Goal: Task Accomplishment & Management: Use online tool/utility

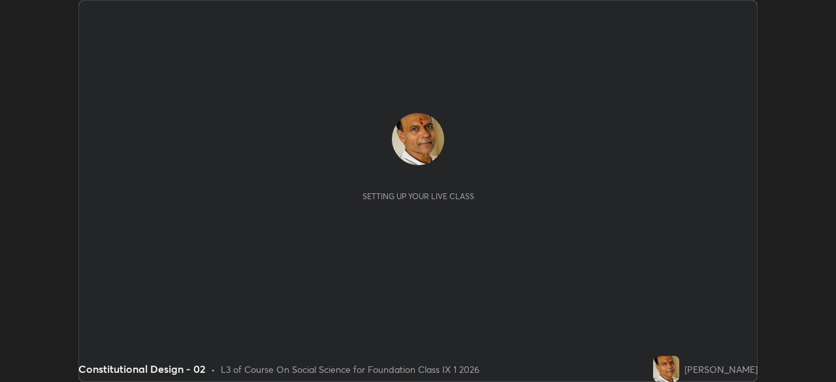
scroll to position [382, 835]
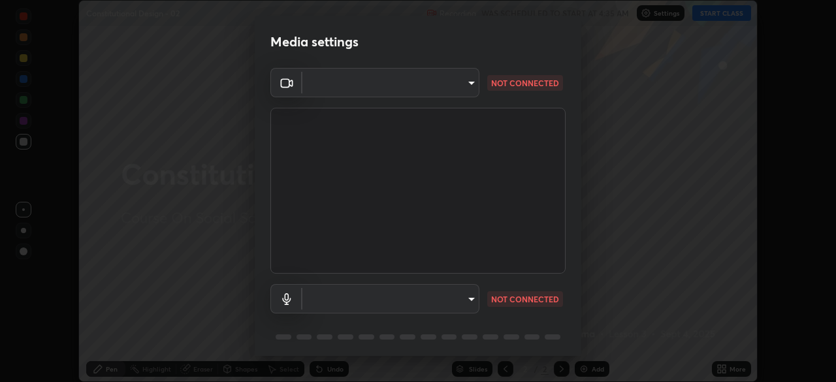
type input "8b25c008dc65e002d7ff7c75af3eca2758b959ceb282faffd64030ff43a116c5"
type input "default"
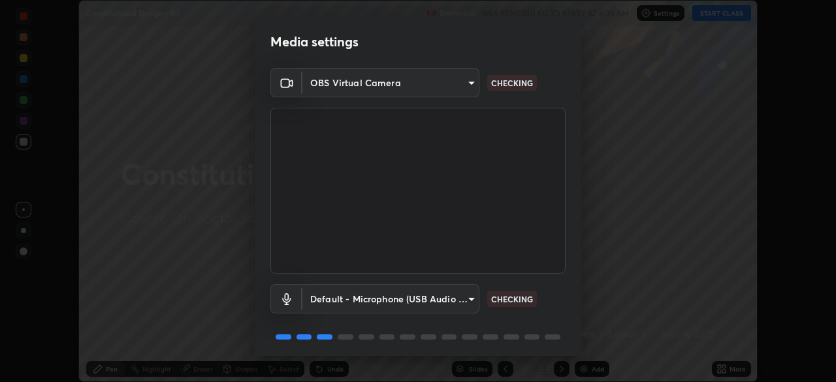
scroll to position [46, 0]
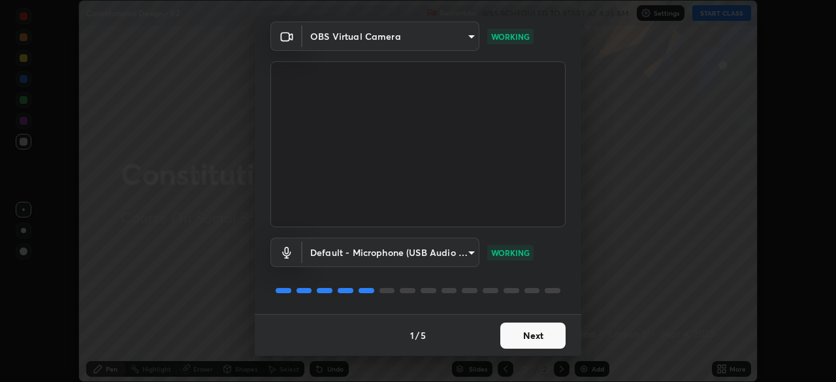
click at [518, 340] on button "Next" at bounding box center [532, 336] width 65 height 26
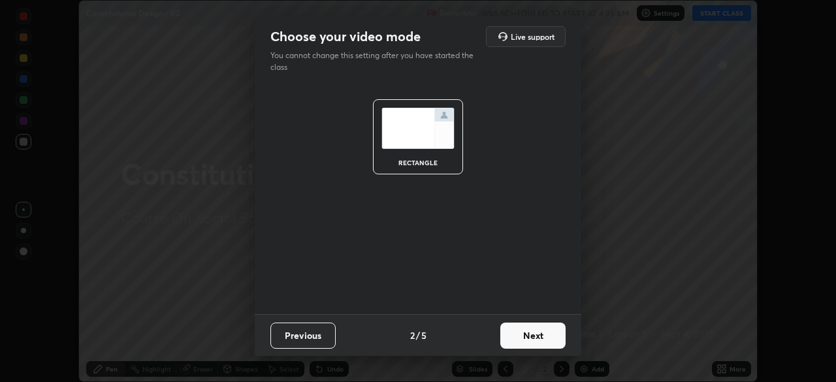
scroll to position [0, 0]
click at [520, 330] on button "Next" at bounding box center [532, 336] width 65 height 26
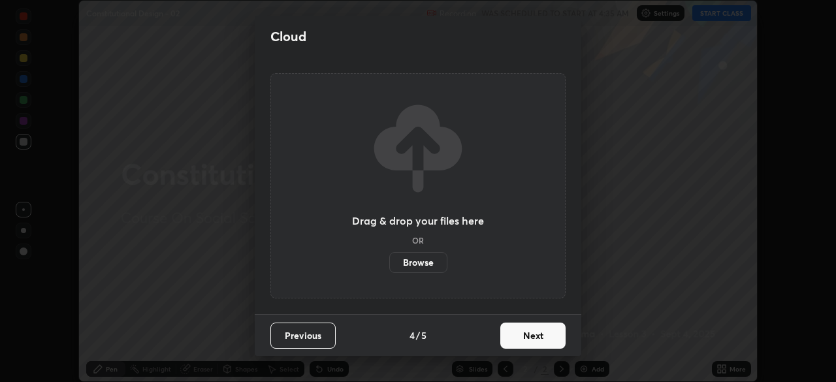
click at [537, 336] on button "Next" at bounding box center [532, 336] width 65 height 26
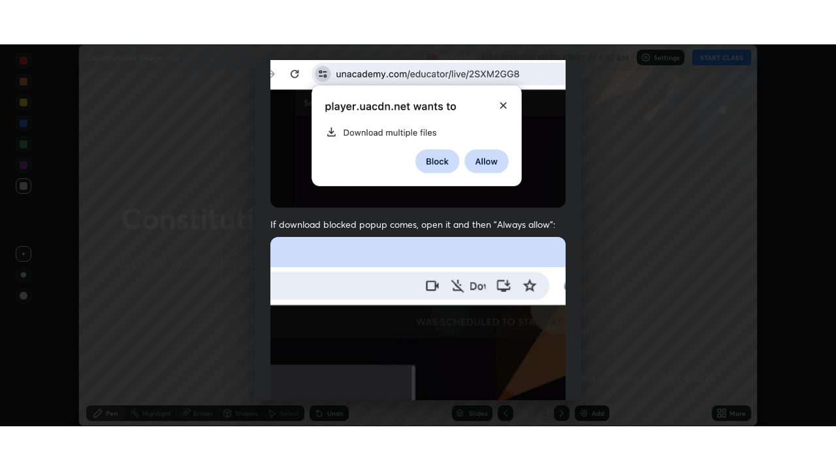
scroll to position [313, 0]
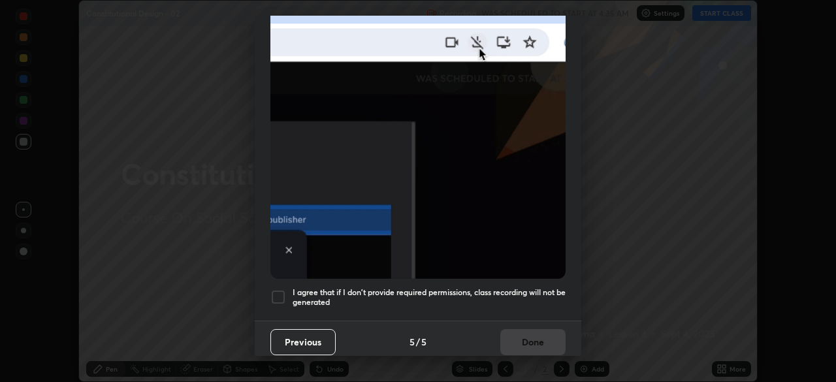
click at [513, 299] on h5 "I agree that if I don't provide required permissions, class recording will not …" at bounding box center [428, 297] width 273 height 20
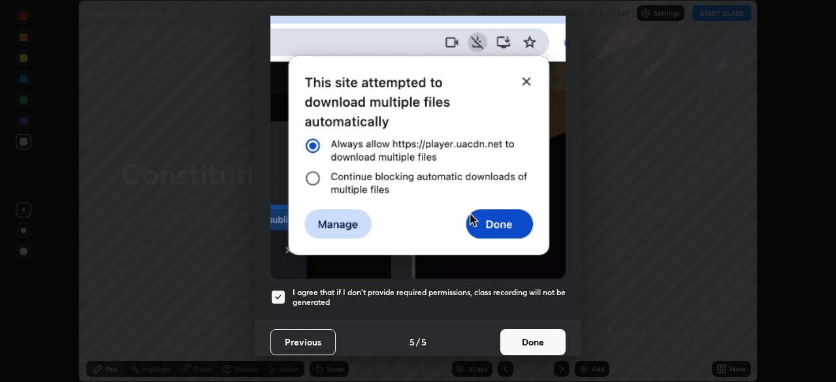
click at [524, 336] on button "Done" at bounding box center [532, 342] width 65 height 26
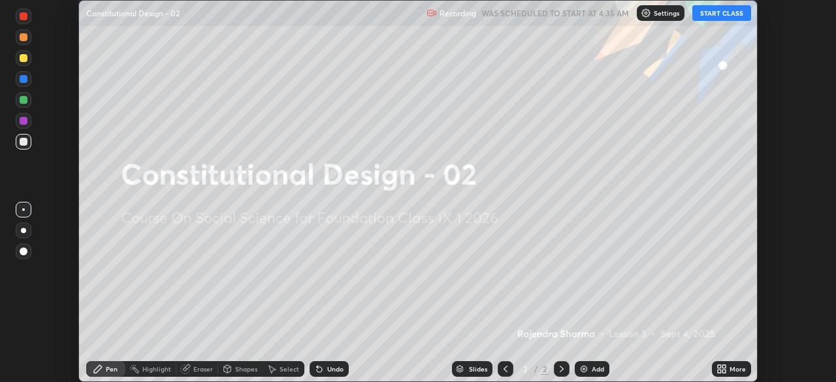
click at [718, 371] on icon at bounding box center [719, 371] width 3 height 3
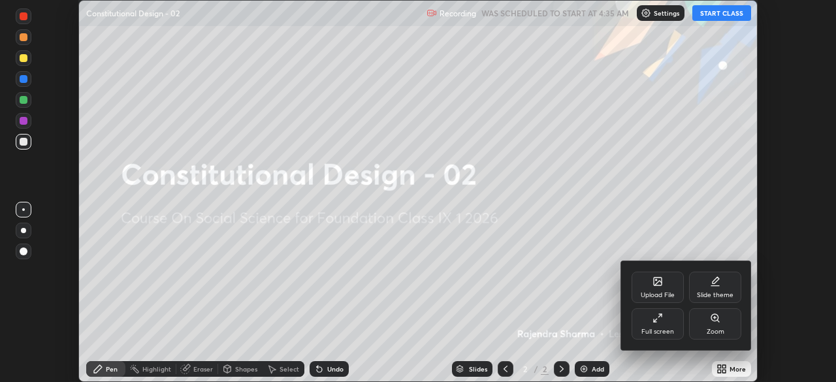
click at [642, 298] on div "Upload File" at bounding box center [657, 295] width 34 height 7
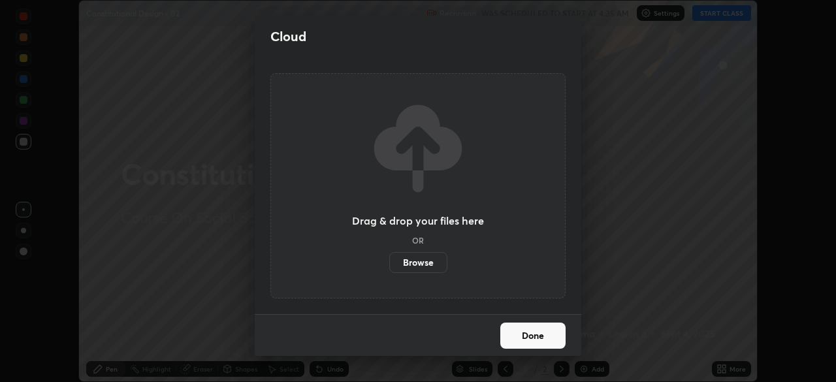
click at [417, 264] on label "Browse" at bounding box center [418, 262] width 58 height 21
click at [389, 264] on input "Browse" at bounding box center [389, 262] width 0 height 21
click at [521, 339] on button "Done" at bounding box center [532, 336] width 65 height 26
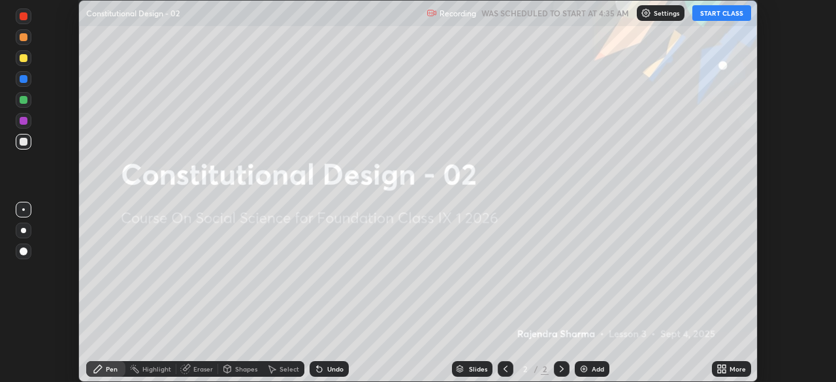
click at [723, 366] on icon at bounding box center [723, 366] width 3 height 3
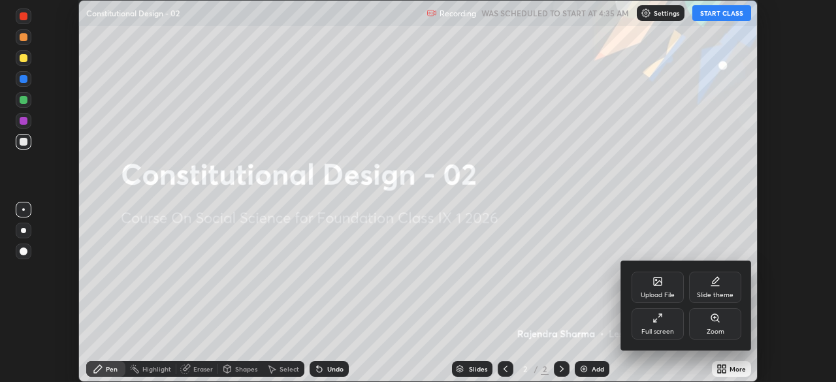
click at [649, 292] on div "Upload File" at bounding box center [657, 295] width 34 height 7
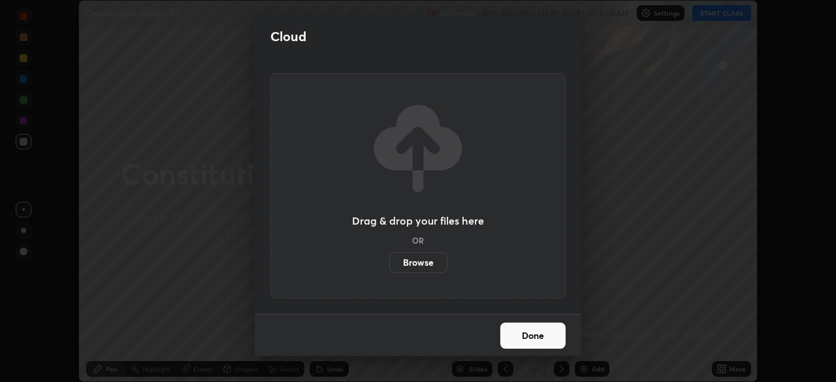
click at [415, 262] on label "Browse" at bounding box center [418, 262] width 58 height 21
click at [389, 262] on input "Browse" at bounding box center [389, 262] width 0 height 21
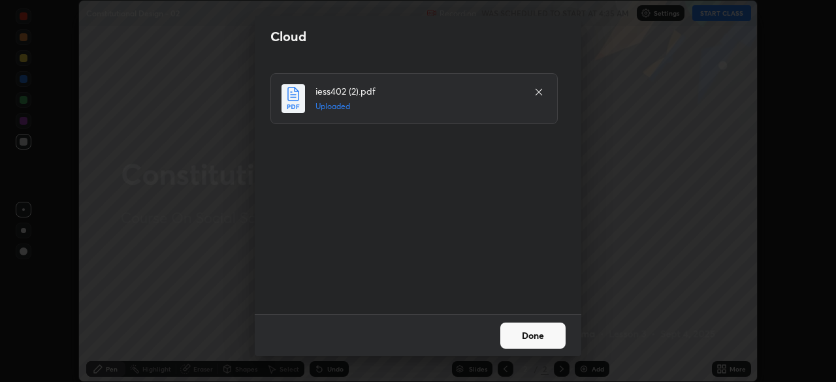
click at [514, 328] on button "Done" at bounding box center [532, 336] width 65 height 26
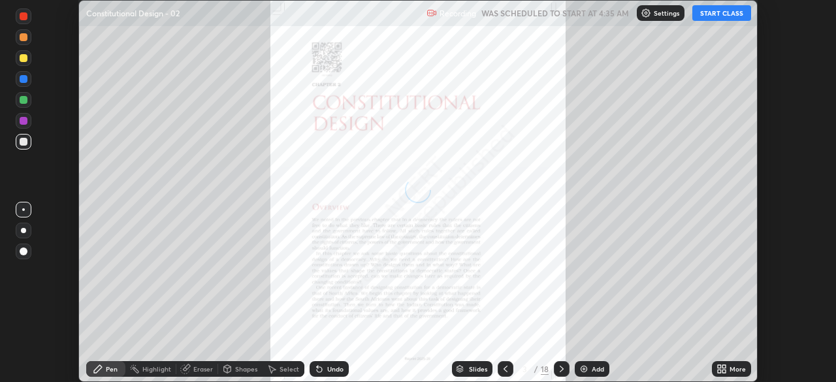
click at [714, 367] on div "More" at bounding box center [731, 369] width 39 height 16
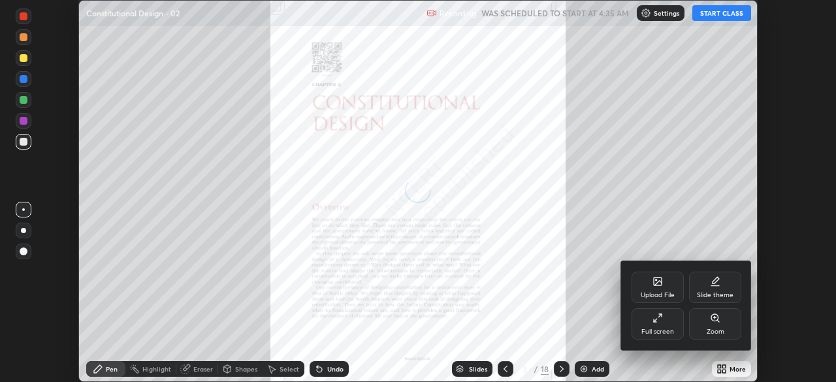
click at [659, 325] on div "Full screen" at bounding box center [657, 323] width 52 height 31
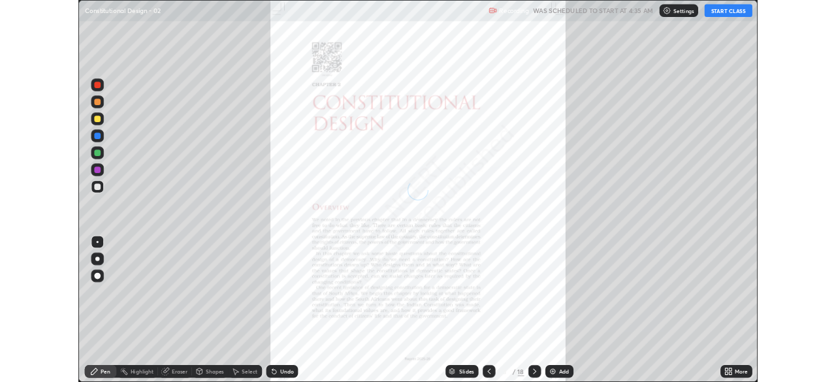
scroll to position [470, 836]
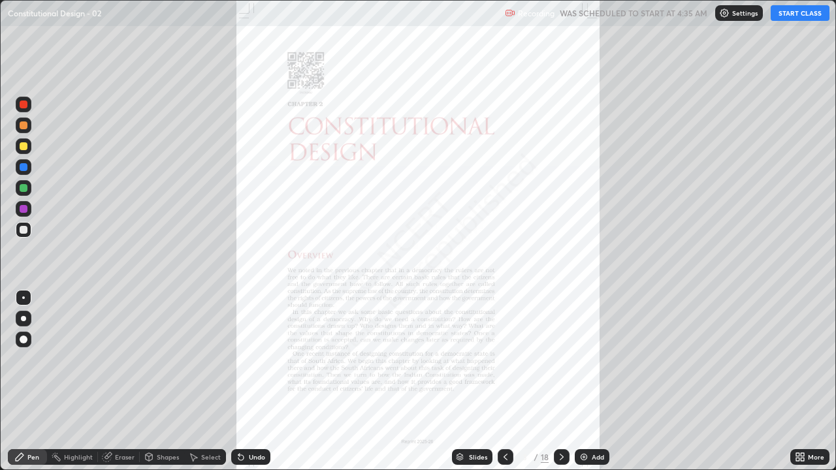
click at [788, 18] on button "START CLASS" at bounding box center [799, 13] width 59 height 16
click at [560, 381] on icon at bounding box center [561, 457] width 10 height 10
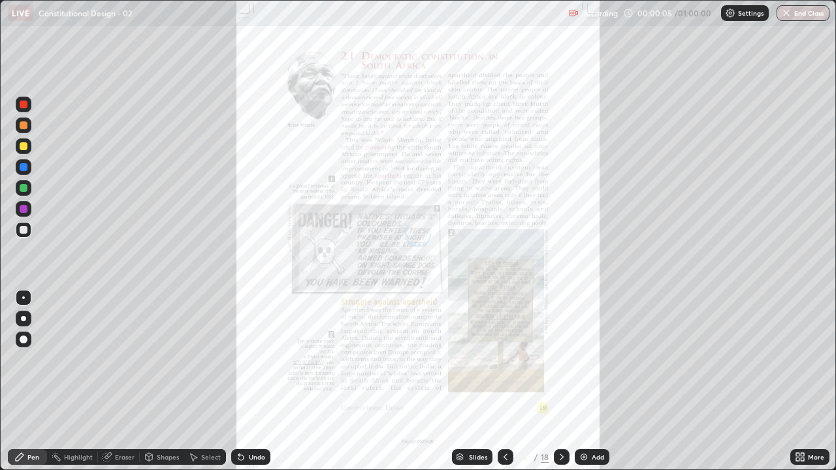
click at [563, 381] on div at bounding box center [562, 457] width 16 height 16
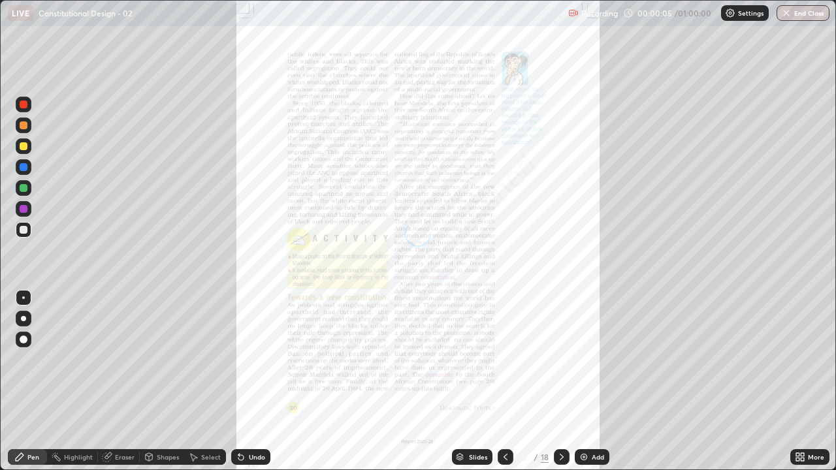
click at [561, 381] on icon at bounding box center [561, 457] width 10 height 10
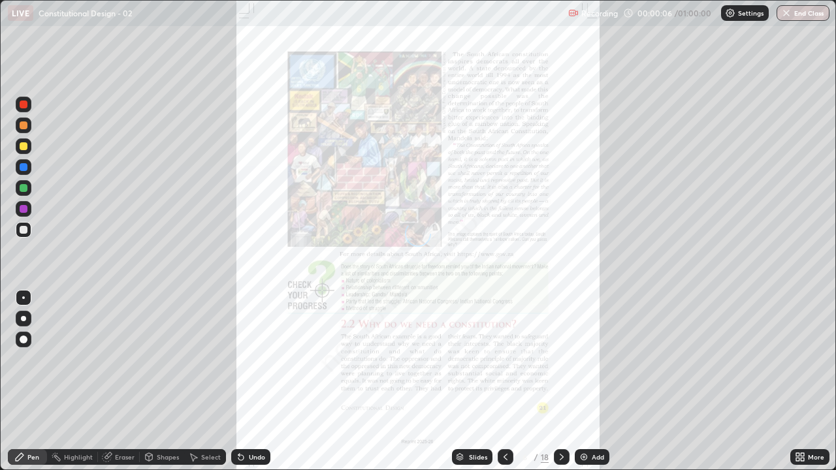
click at [561, 381] on icon at bounding box center [561, 457] width 10 height 10
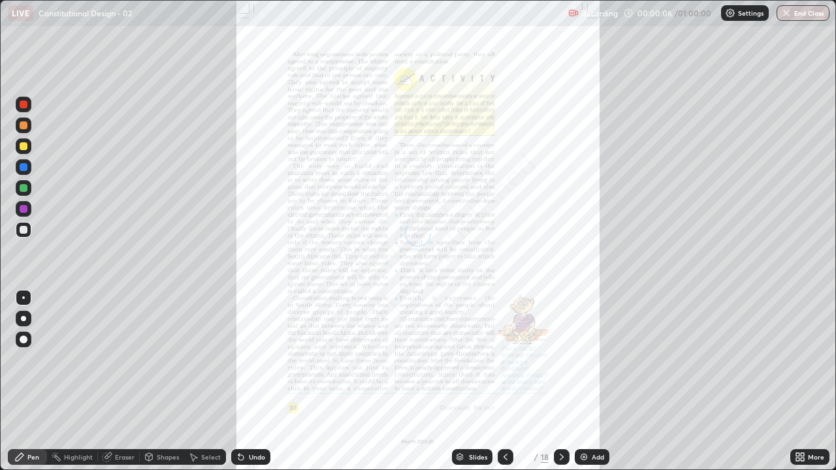
click at [560, 381] on icon at bounding box center [561, 457] width 10 height 10
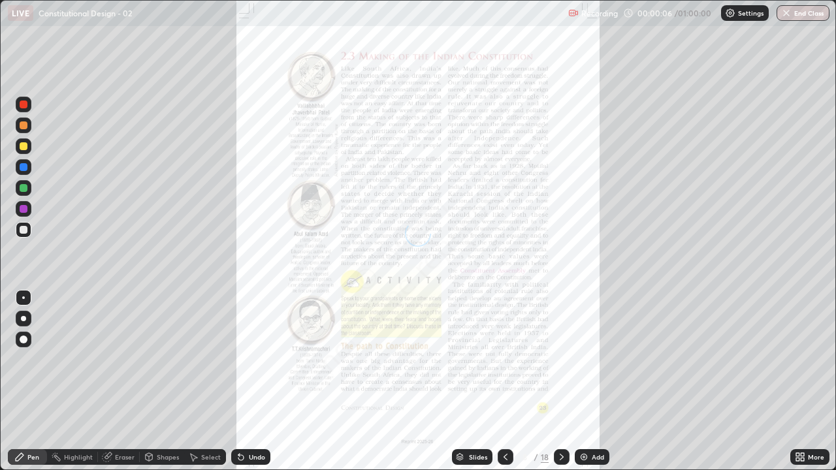
click at [560, 381] on icon at bounding box center [561, 457] width 10 height 10
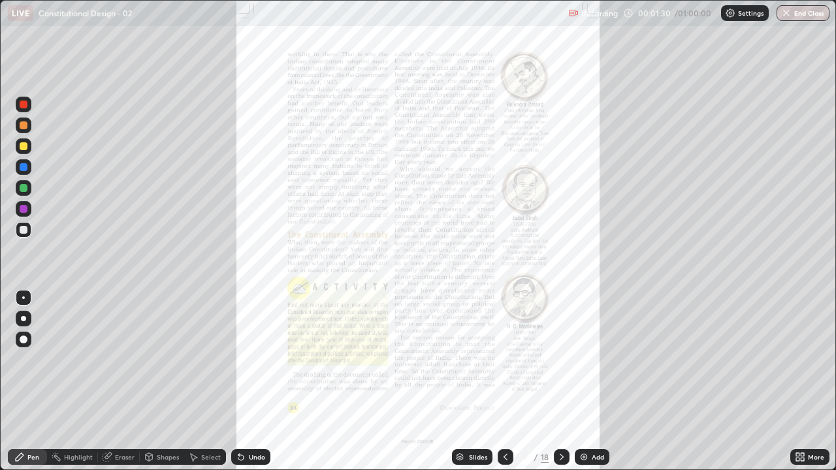
click at [808, 381] on div "More" at bounding box center [816, 457] width 16 height 7
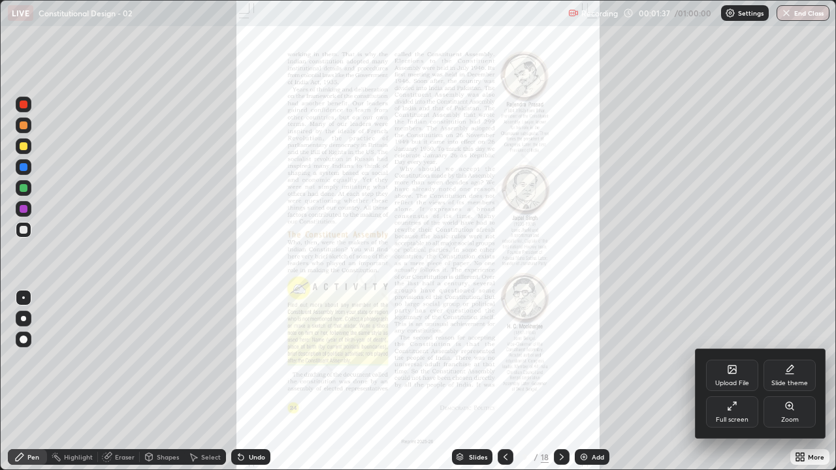
click at [789, 381] on icon at bounding box center [789, 406] width 10 height 10
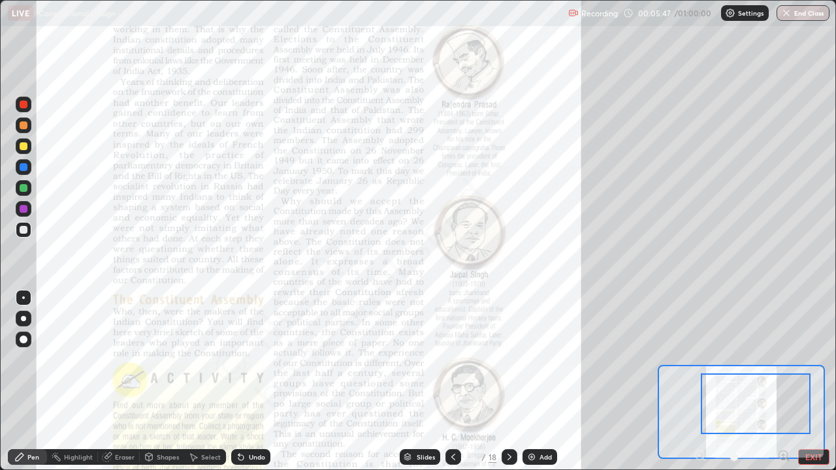
click at [122, 381] on div "Eraser" at bounding box center [125, 457] width 20 height 7
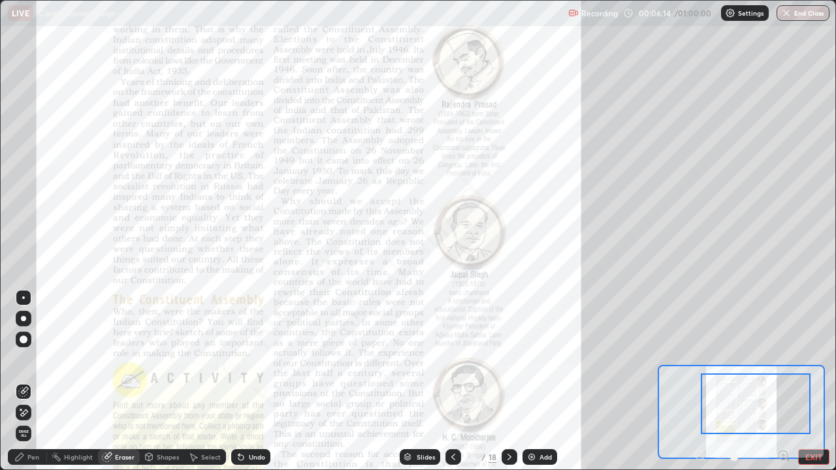
click at [22, 381] on icon at bounding box center [19, 457] width 10 height 10
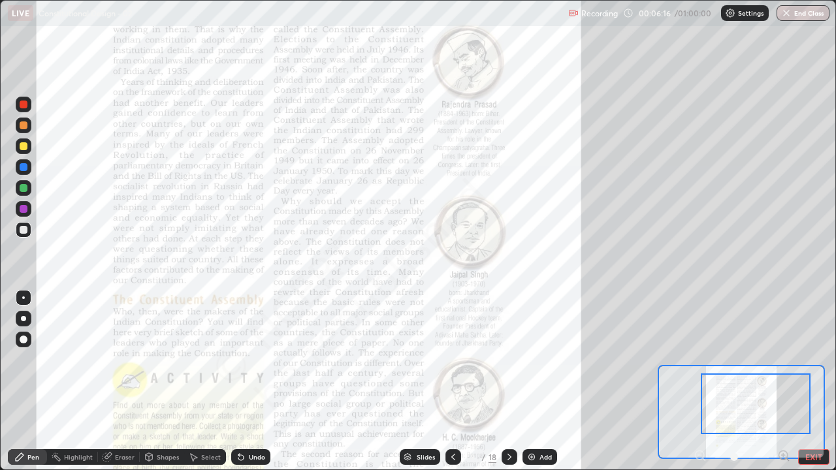
click at [24, 106] on div at bounding box center [24, 105] width 8 height 8
click at [120, 381] on div "Eraser" at bounding box center [125, 457] width 20 height 7
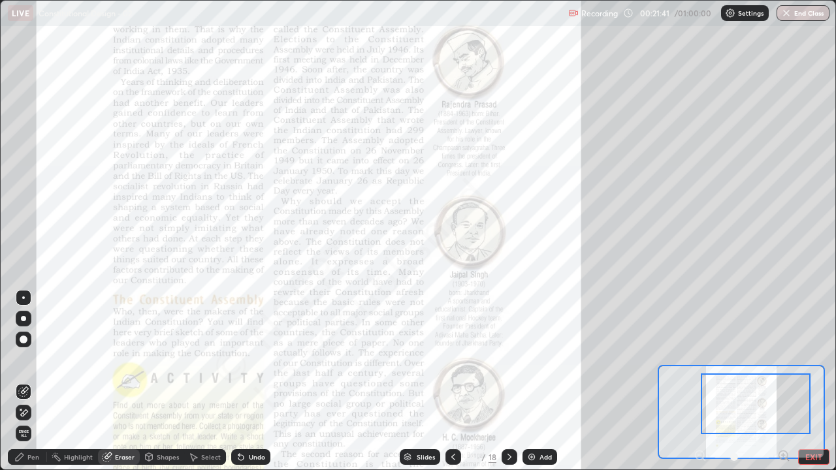
click at [122, 381] on div "Eraser" at bounding box center [125, 457] width 20 height 7
click at [24, 381] on span "Erase all" at bounding box center [23, 434] width 14 height 8
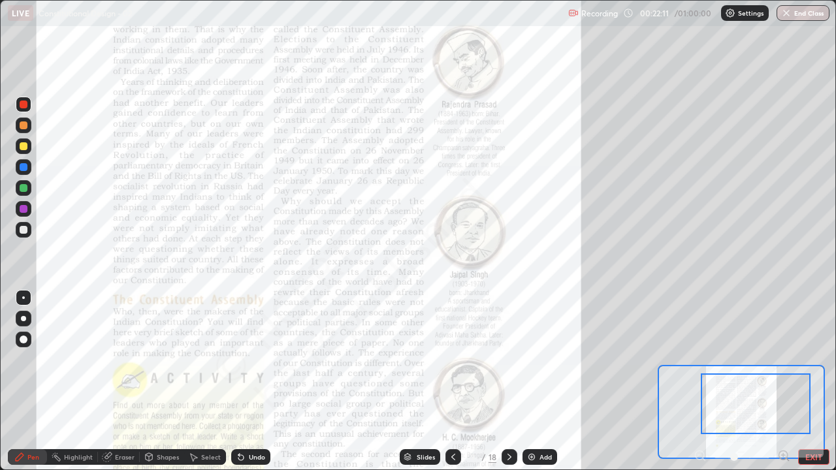
click at [35, 381] on div "Pen" at bounding box center [33, 457] width 12 height 7
click at [24, 106] on div at bounding box center [24, 105] width 8 height 8
click at [122, 381] on div "Eraser" at bounding box center [125, 457] width 20 height 7
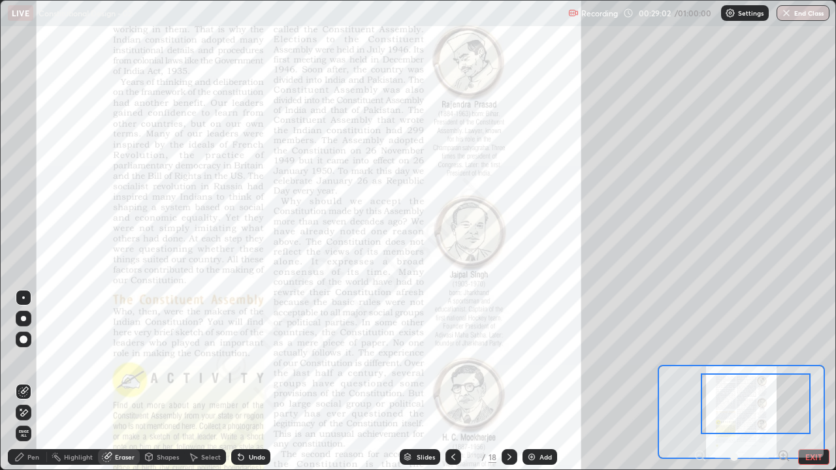
click at [24, 381] on span "Erase all" at bounding box center [23, 434] width 14 height 8
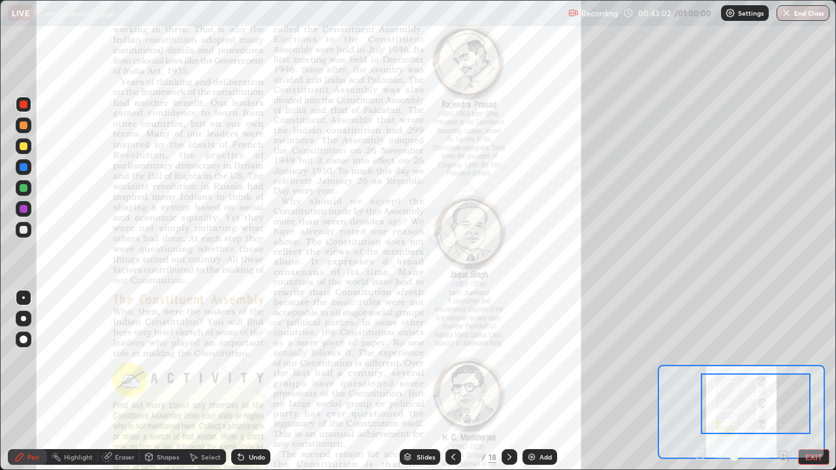
click at [120, 381] on div "Eraser" at bounding box center [125, 457] width 20 height 7
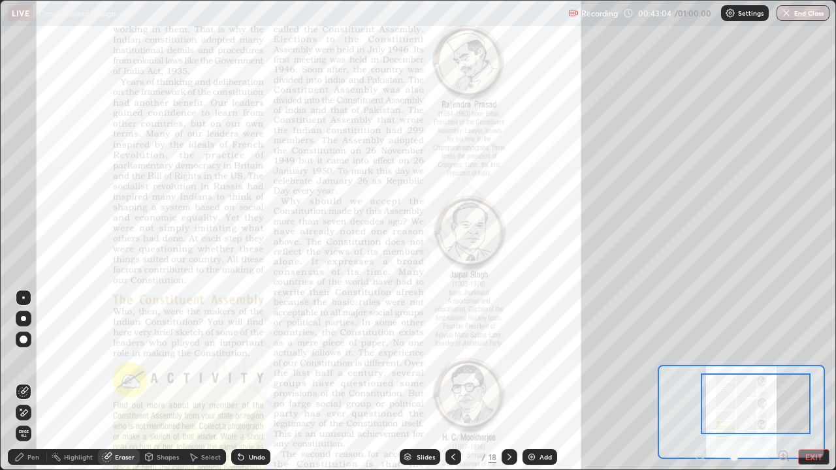
click at [24, 381] on span "Erase all" at bounding box center [23, 434] width 14 height 8
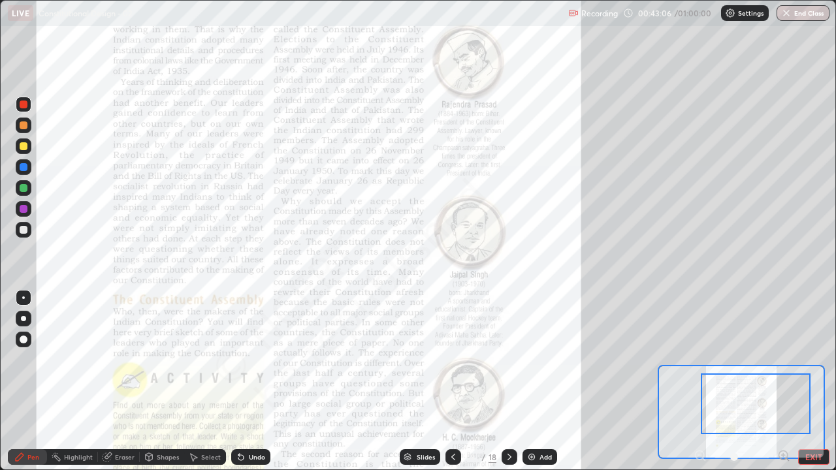
click at [31, 381] on div "Pen" at bounding box center [33, 457] width 12 height 7
click at [24, 106] on div at bounding box center [24, 105] width 8 height 8
click at [121, 381] on div "Eraser" at bounding box center [125, 457] width 20 height 7
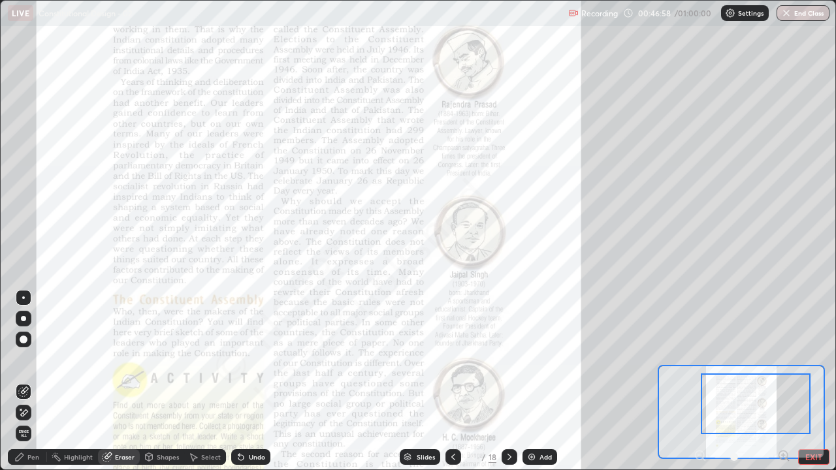
click at [24, 381] on span "Erase all" at bounding box center [23, 434] width 14 height 8
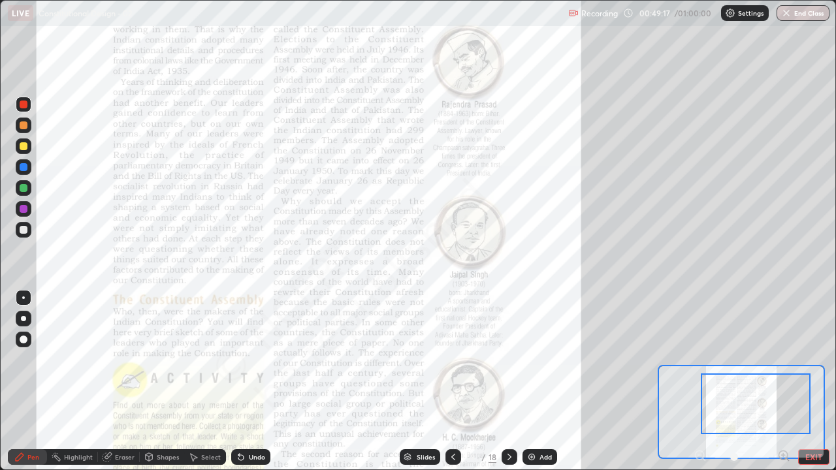
click at [508, 381] on icon at bounding box center [509, 457] width 4 height 7
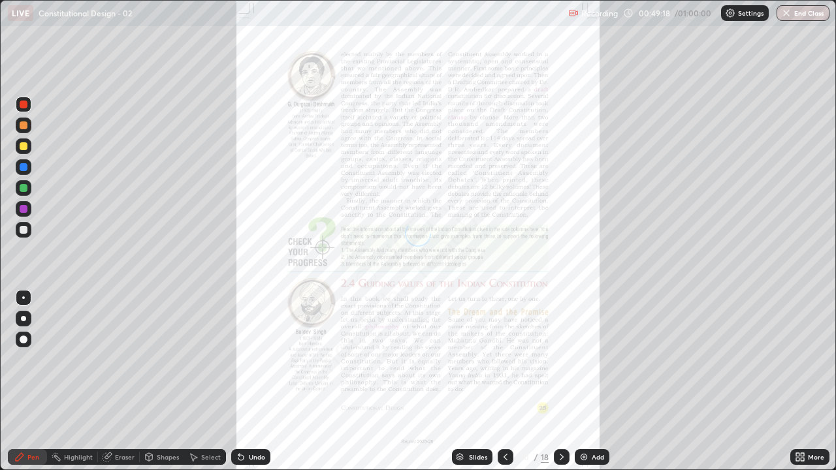
click at [504, 381] on icon at bounding box center [505, 457] width 10 height 10
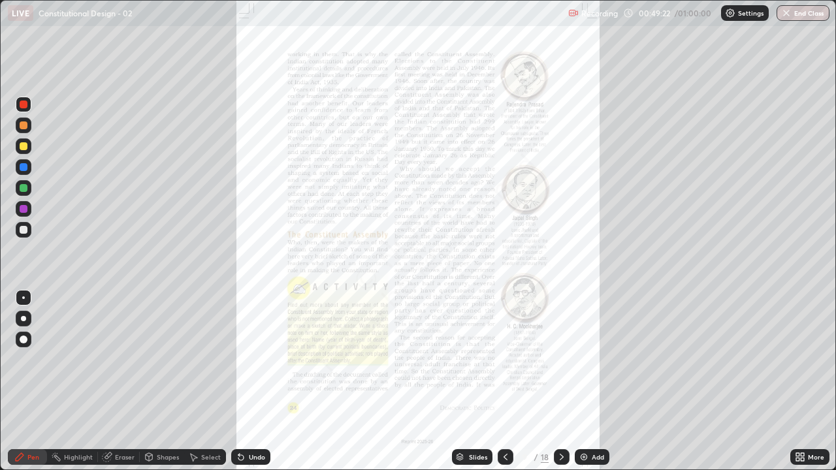
click at [559, 381] on icon at bounding box center [561, 457] width 10 height 10
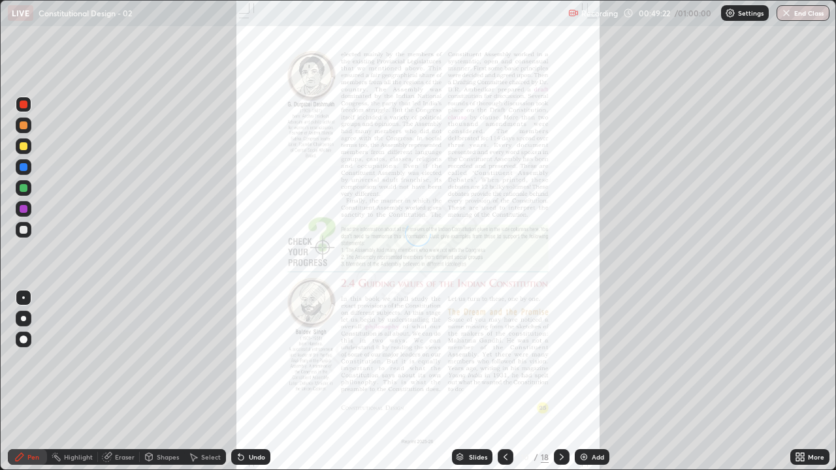
click at [560, 381] on icon at bounding box center [561, 457] width 10 height 10
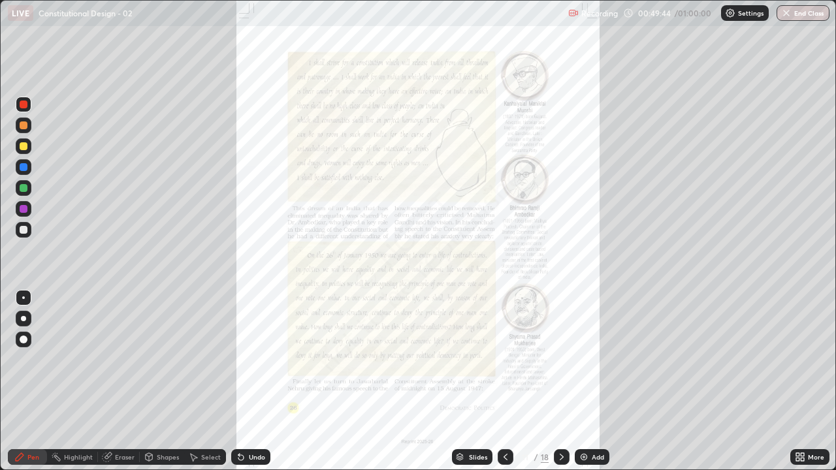
click at [802, 381] on icon at bounding box center [801, 454] width 3 height 3
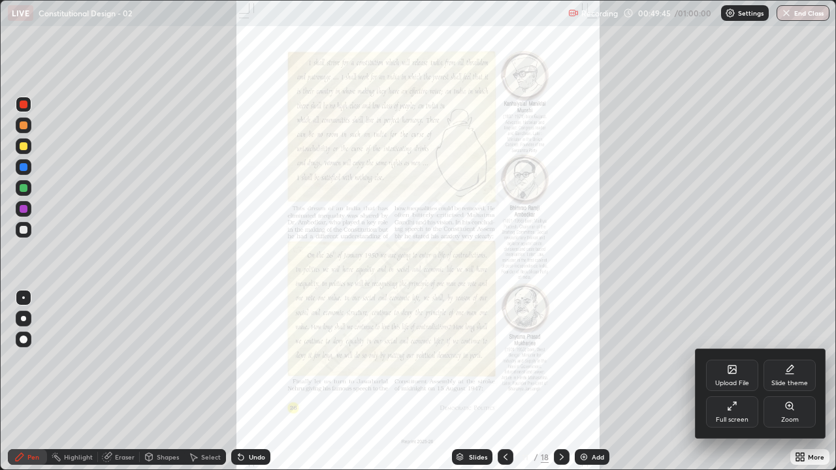
click at [793, 381] on div "Zoom" at bounding box center [789, 411] width 52 height 31
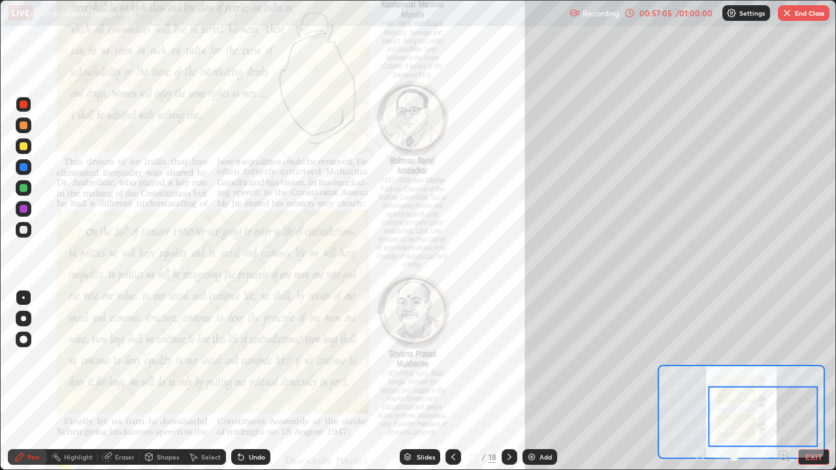
click at [783, 381] on icon at bounding box center [782, 455] width 3 height 0
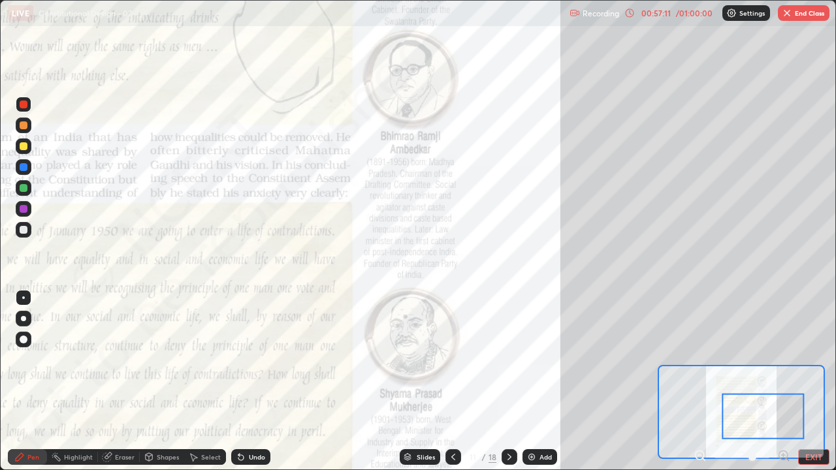
click at [508, 381] on icon at bounding box center [509, 457] width 10 height 10
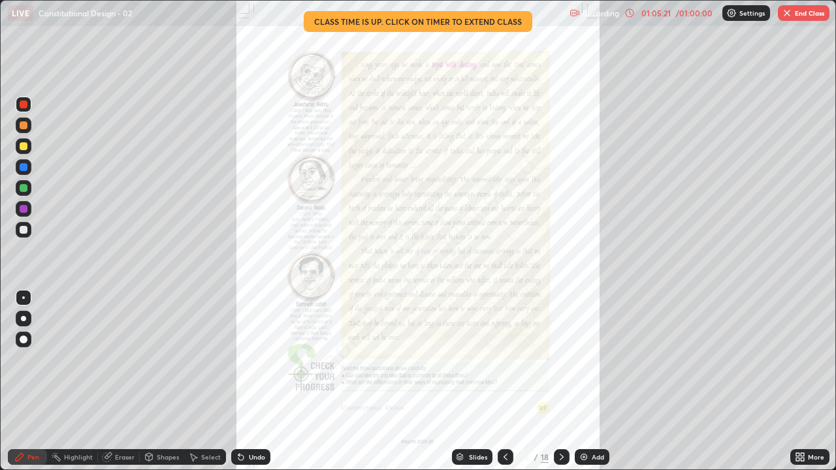
click at [807, 14] on button "End Class" at bounding box center [804, 13] width 52 height 16
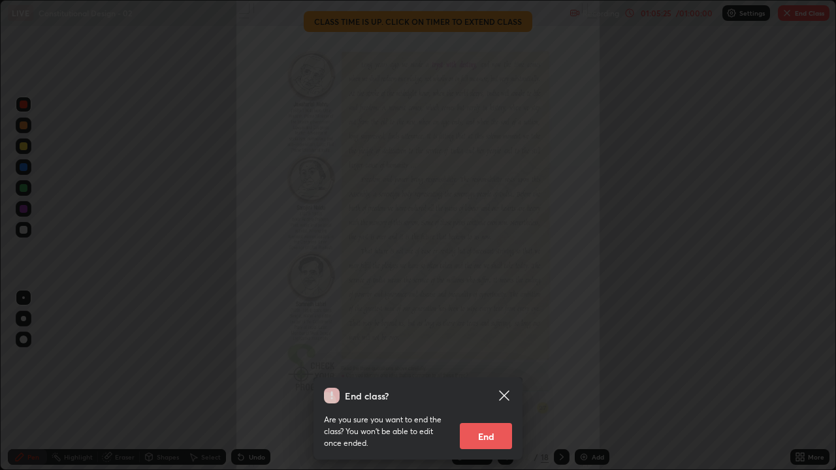
click at [496, 381] on button "End" at bounding box center [486, 436] width 52 height 26
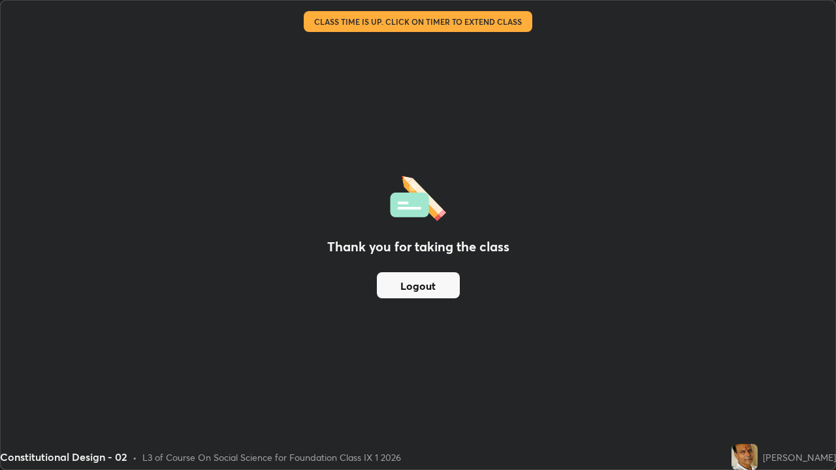
click at [430, 282] on button "Logout" at bounding box center [418, 285] width 83 height 26
click at [412, 283] on button "Logout" at bounding box center [418, 285] width 83 height 26
click at [414, 286] on button "Logout" at bounding box center [418, 285] width 83 height 26
click at [407, 289] on button "Logout" at bounding box center [418, 285] width 83 height 26
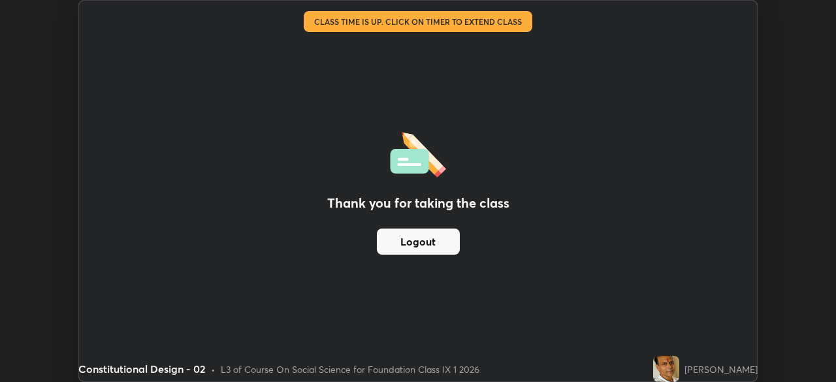
scroll to position [64906, 64452]
